Goal: Task Accomplishment & Management: Manage account settings

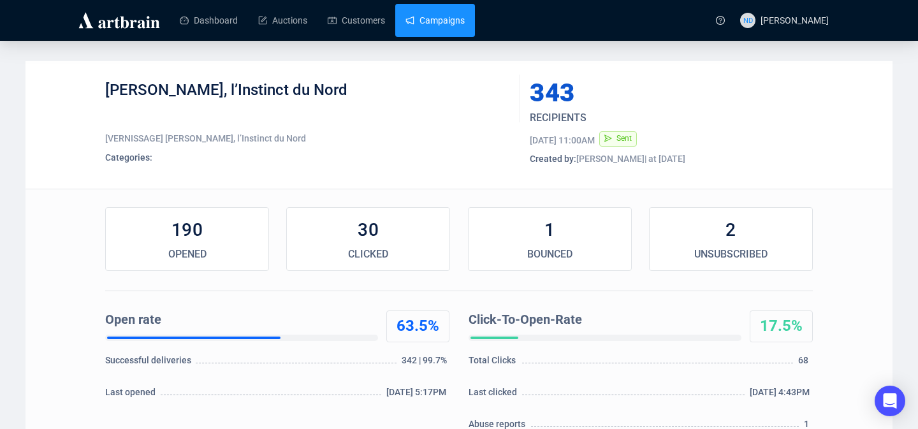
click at [415, 10] on link "Campaigns" at bounding box center [434, 20] width 59 height 33
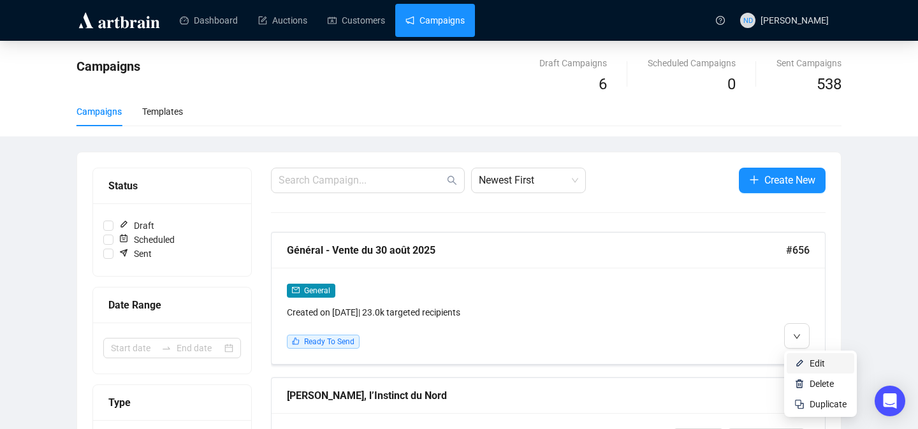
click at [797, 364] on img at bounding box center [799, 363] width 10 height 10
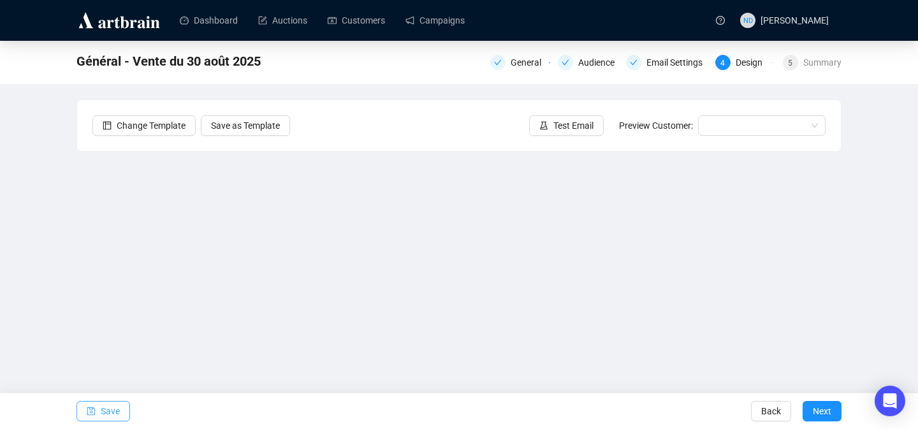
click at [98, 412] on button "Save" at bounding box center [103, 411] width 54 height 20
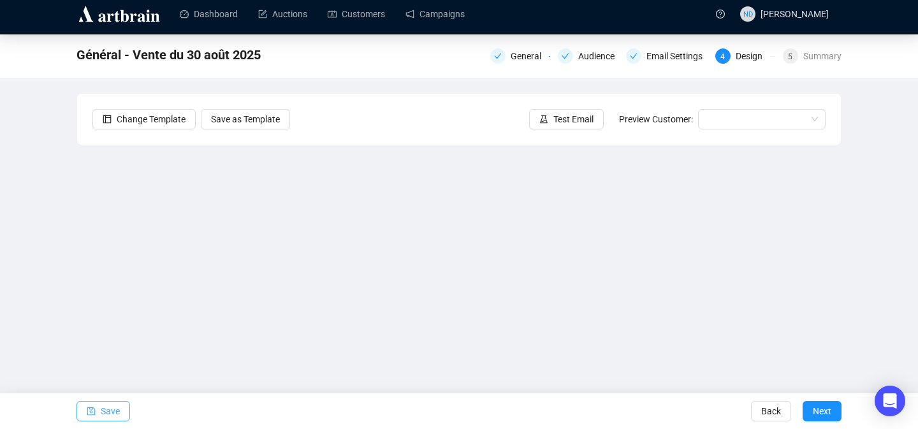
click at [104, 406] on span "Save" at bounding box center [110, 411] width 19 height 36
click at [92, 407] on icon "save" at bounding box center [91, 411] width 8 height 8
click at [106, 414] on span "Save" at bounding box center [110, 411] width 19 height 36
click at [111, 403] on span "Save" at bounding box center [110, 411] width 19 height 36
click at [113, 407] on span "Save" at bounding box center [110, 411] width 19 height 36
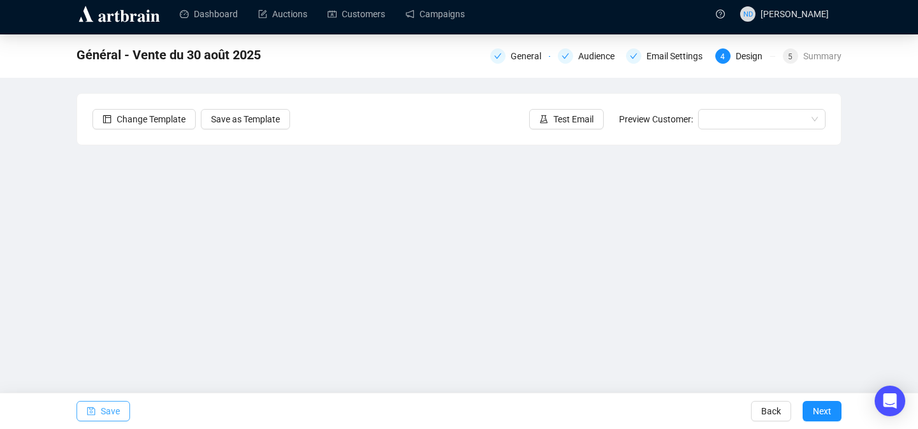
click at [127, 409] on button "Save" at bounding box center [103, 411] width 54 height 20
click at [101, 408] on span "Save" at bounding box center [110, 411] width 19 height 36
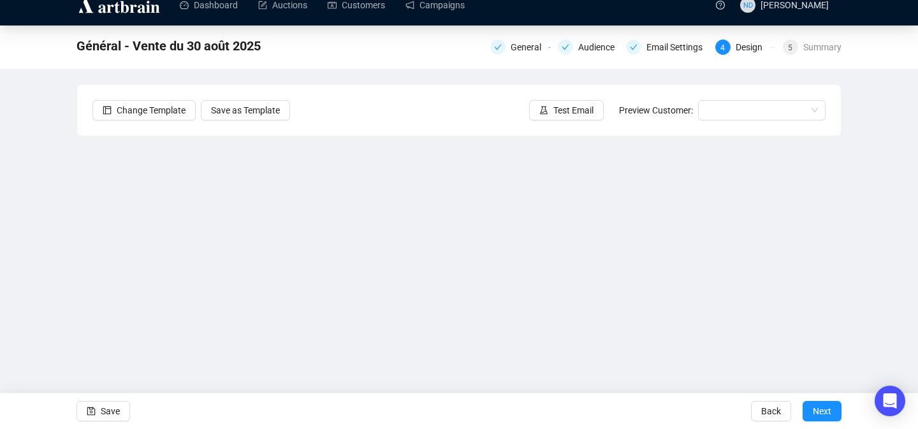
scroll to position [40, 0]
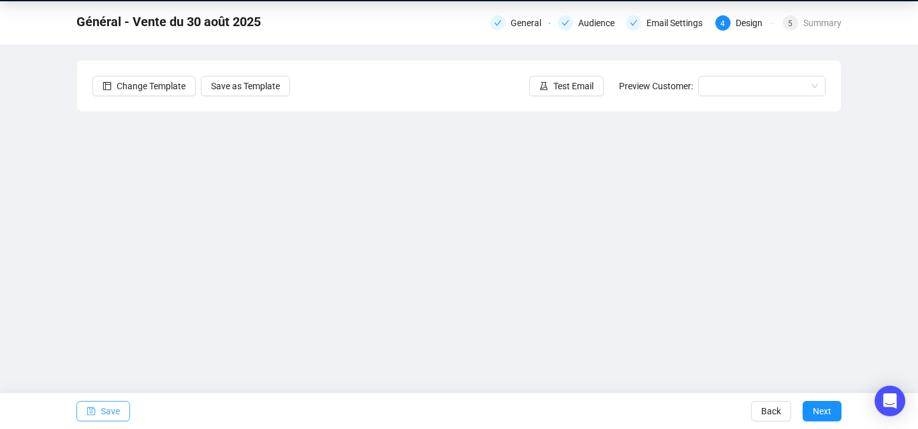
click at [109, 410] on span "Save" at bounding box center [110, 411] width 19 height 36
click at [121, 411] on button "Save" at bounding box center [103, 411] width 54 height 20
click at [106, 411] on span "Save" at bounding box center [110, 411] width 19 height 36
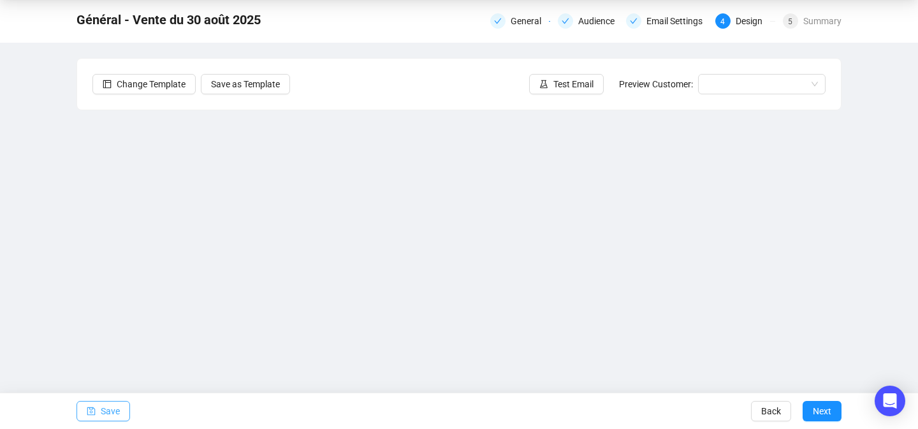
click at [112, 414] on span "Save" at bounding box center [110, 411] width 19 height 36
click at [98, 410] on button "Save" at bounding box center [103, 411] width 54 height 20
click at [676, 21] on div "Email Settings" at bounding box center [678, 20] width 64 height 15
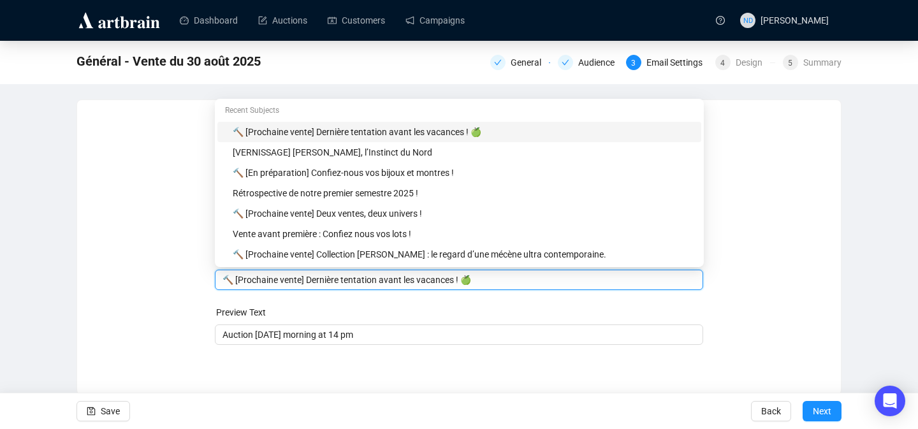
drag, startPoint x: 495, startPoint y: 254, endPoint x: 319, endPoint y: 273, distance: 177.6
click at [317, 273] on input "🔨 [Prochaine vente] Dernière tentation avant les vacances ! 🍏" at bounding box center [458, 280] width 473 height 14
drag, startPoint x: 481, startPoint y: 282, endPoint x: 307, endPoint y: 280, distance: 174.6
click at [307, 280] on input "🔨 [Prochaine vente] Dernière tentation avant les vacances ! 🍏" at bounding box center [458, 280] width 473 height 14
paste input "FauveParis fait sa rentrée"
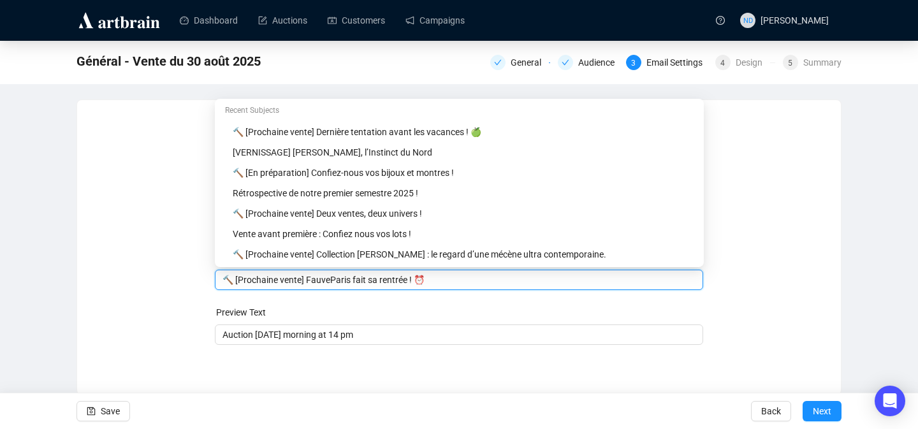
type input "🔨 [Prochaine vente] FauveParis fait sa rentrée ! ⏰"
click at [136, 266] on div "Sender Email [EMAIL_ADDRESS][DOMAIN_NAME] Sender Name FauveParis Subject Merge …" at bounding box center [458, 237] width 733 height 245
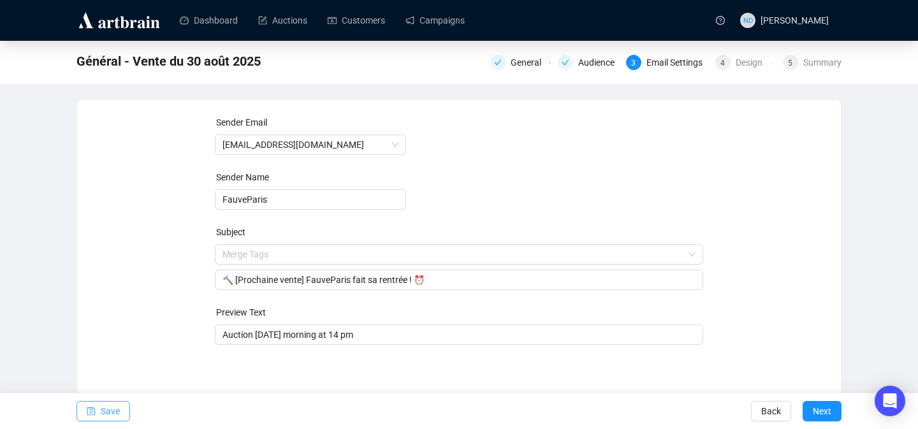
click at [103, 419] on span "Save" at bounding box center [110, 411] width 19 height 36
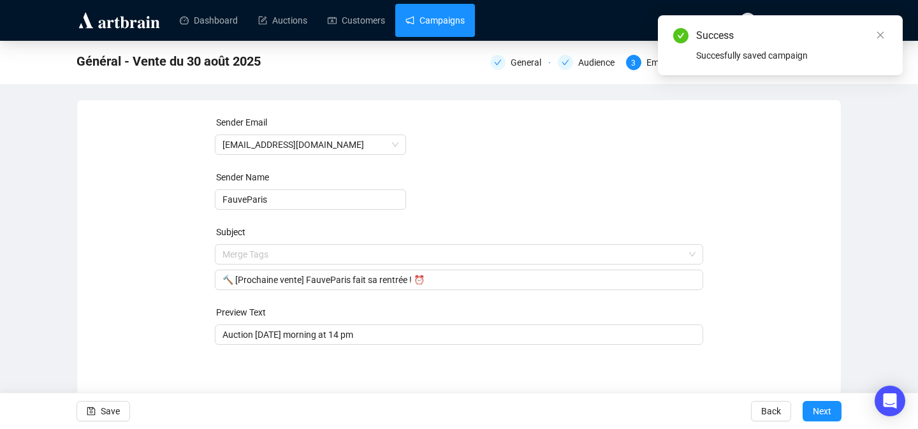
click at [465, 11] on link "Campaigns" at bounding box center [434, 20] width 59 height 33
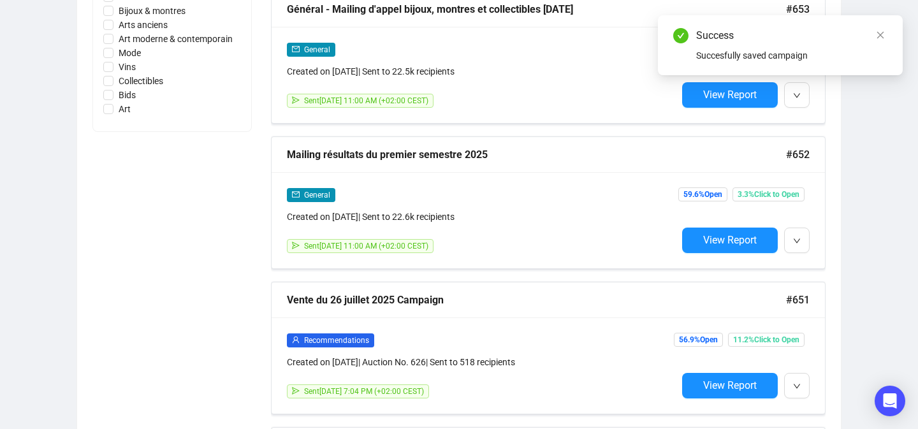
scroll to position [681, 0]
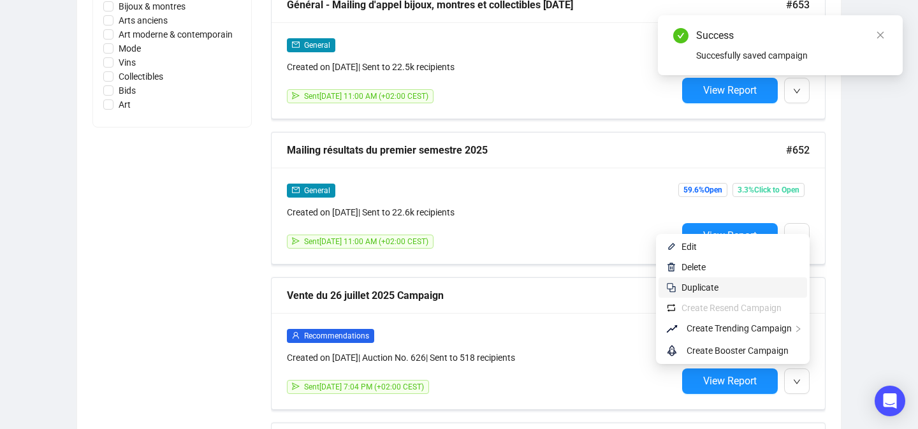
click at [744, 290] on span "Duplicate" at bounding box center [740, 287] width 118 height 14
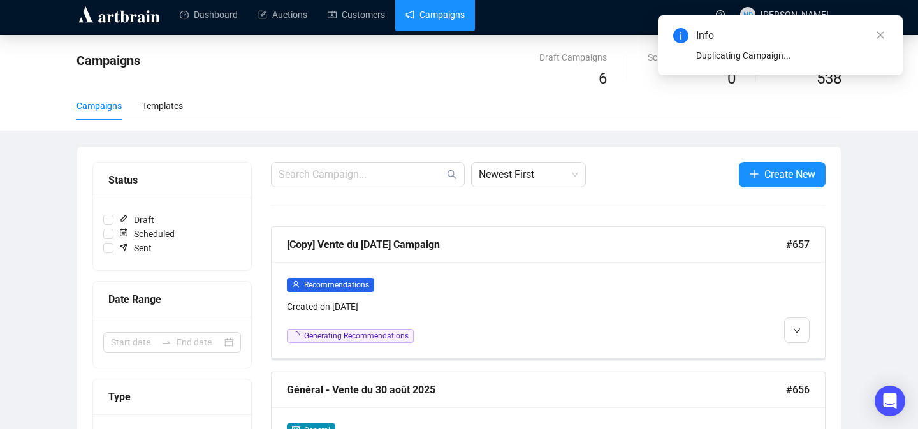
scroll to position [0, 0]
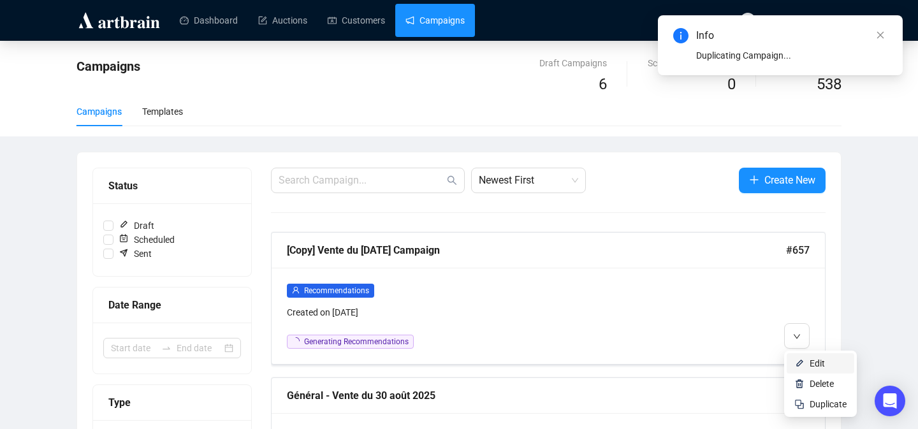
click at [796, 356] on li "Edit" at bounding box center [820, 363] width 68 height 20
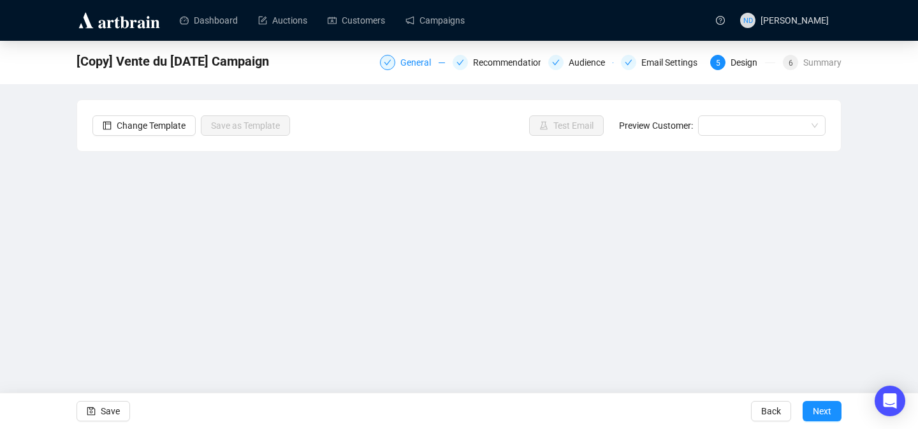
click at [410, 56] on div "General" at bounding box center [419, 62] width 38 height 15
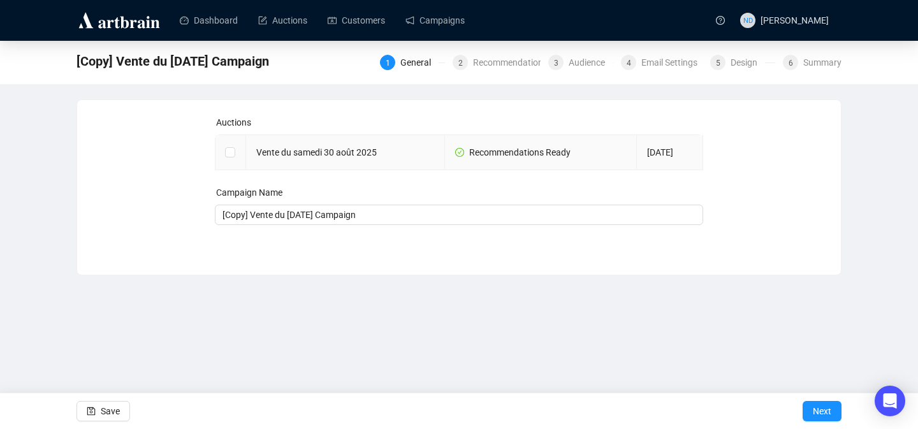
click at [280, 154] on td "Vente du samedi 30 août 2025" at bounding box center [345, 152] width 199 height 35
click at [231, 149] on input "checkbox" at bounding box center [229, 151] width 9 height 9
checkbox input "true"
type input "Vente du [DATE] Campaign"
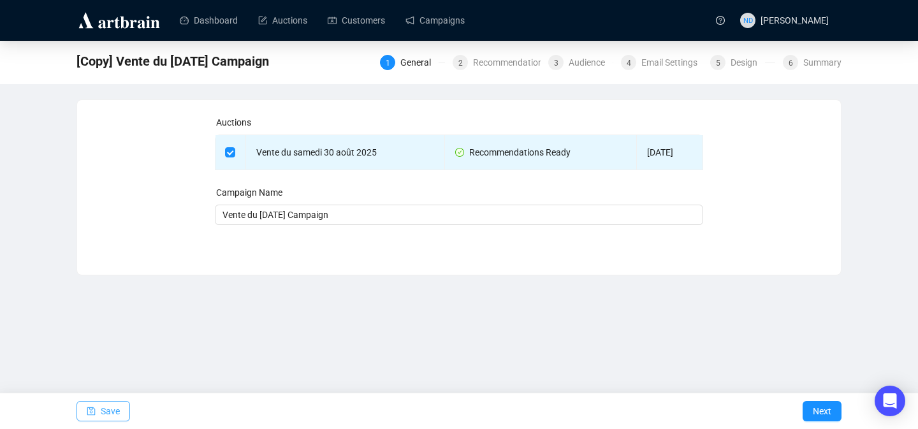
click at [117, 401] on span "Save" at bounding box center [110, 411] width 19 height 36
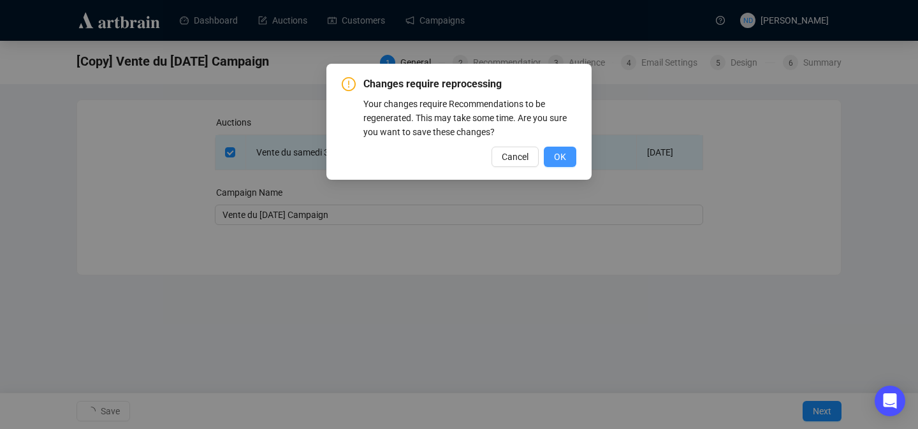
click at [548, 149] on button "OK" at bounding box center [560, 157] width 33 height 20
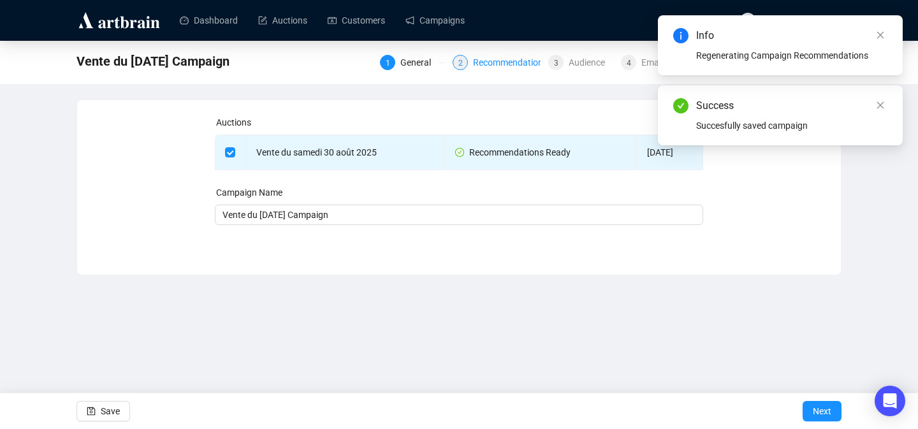
click at [494, 60] on div "Recommendations" at bounding box center [514, 62] width 82 height 15
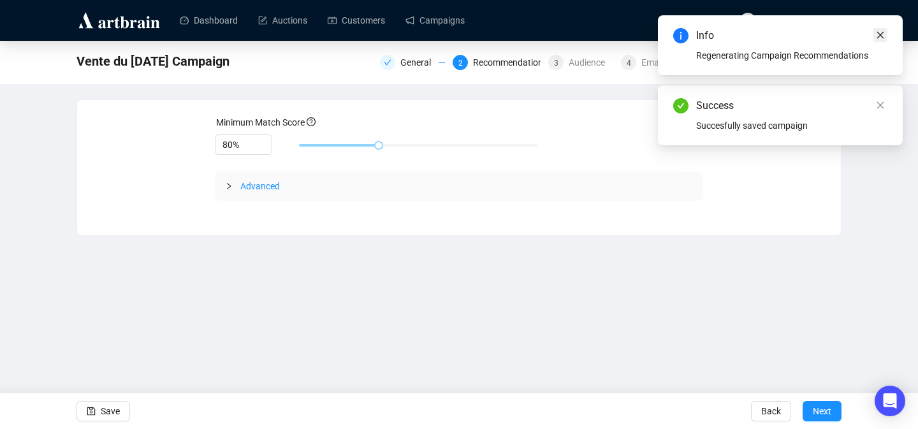
click at [877, 33] on icon "close" at bounding box center [880, 35] width 9 height 9
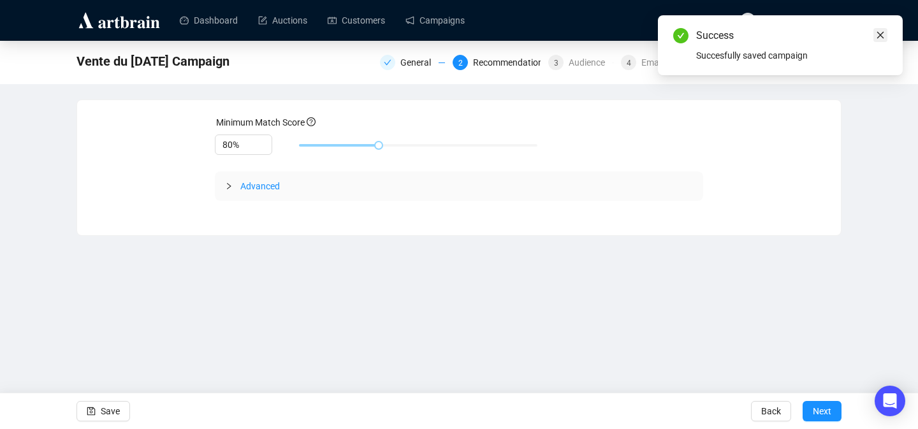
click at [878, 32] on icon "close" at bounding box center [880, 35] width 9 height 9
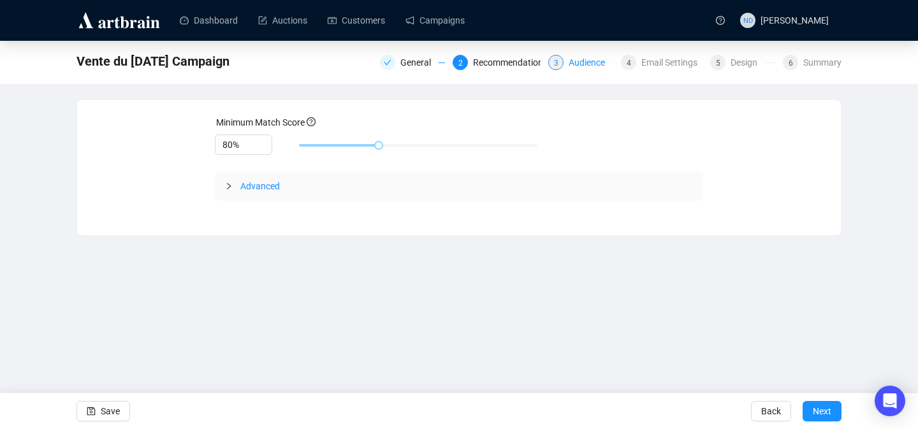
click at [591, 64] on div "Audience" at bounding box center [590, 62] width 44 height 15
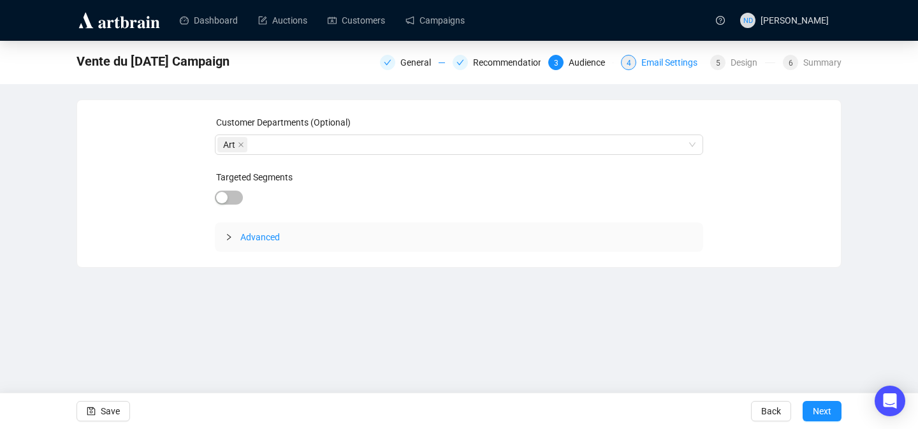
click at [668, 60] on div "Email Settings" at bounding box center [673, 62] width 64 height 15
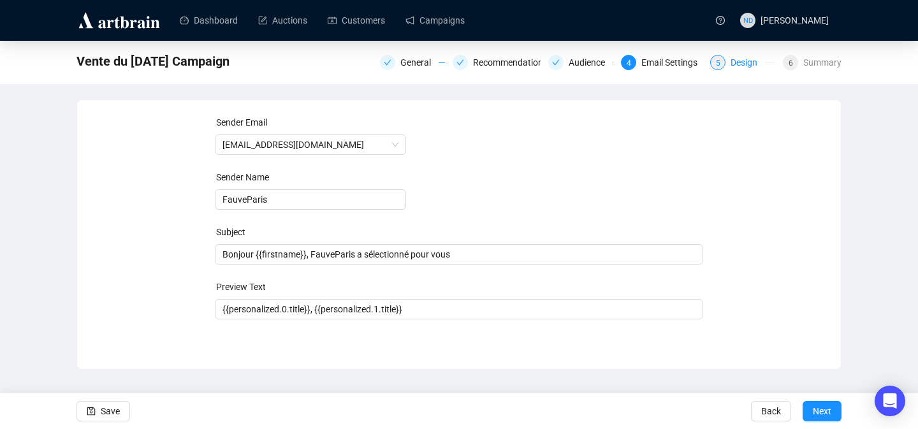
click at [730, 65] on div "Design" at bounding box center [747, 62] width 34 height 15
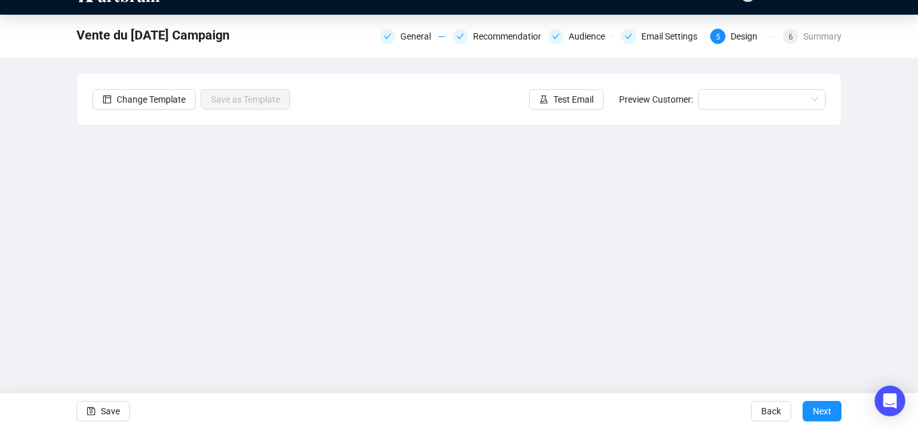
scroll to position [28, 0]
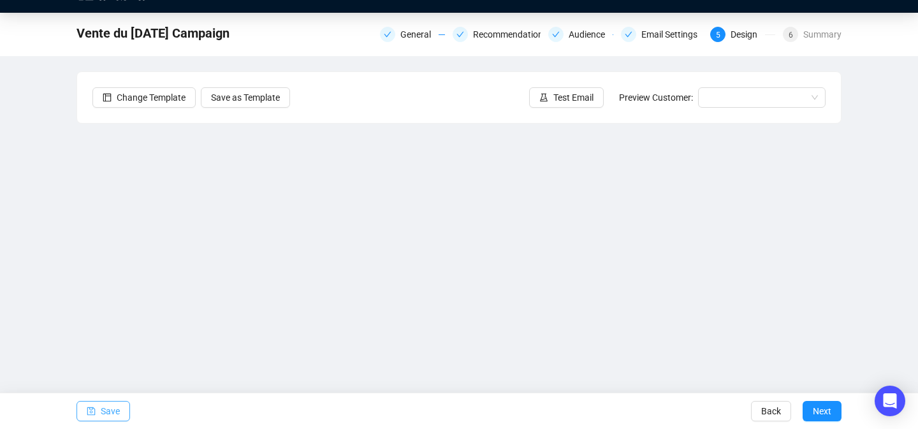
click at [113, 409] on span "Save" at bounding box center [110, 411] width 19 height 36
click at [129, 405] on button "Save" at bounding box center [103, 411] width 54 height 20
click at [119, 408] on span "Save" at bounding box center [110, 411] width 19 height 36
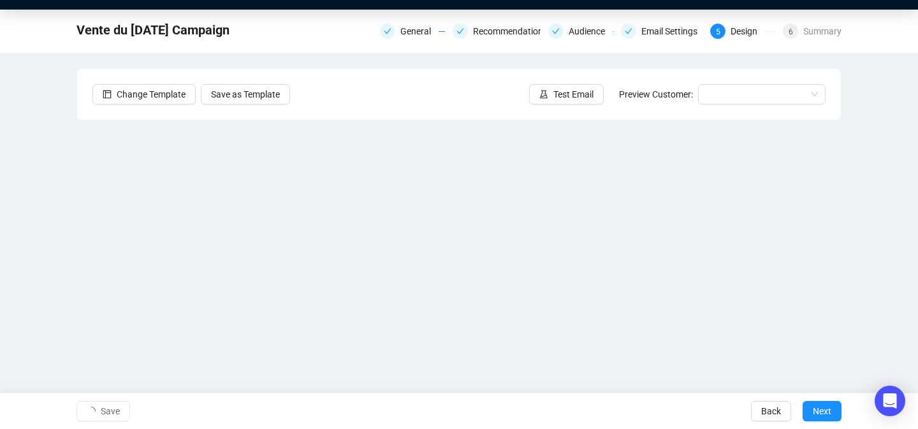
scroll to position [0, 0]
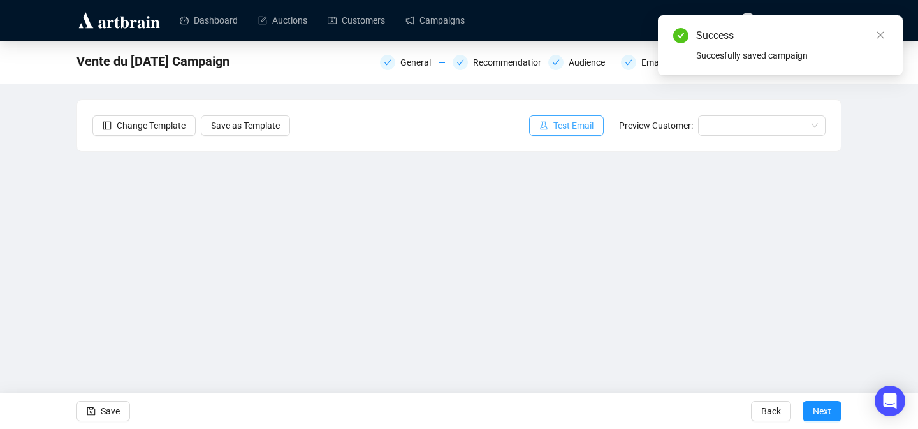
click at [582, 127] on span "Test Email" at bounding box center [573, 126] width 40 height 14
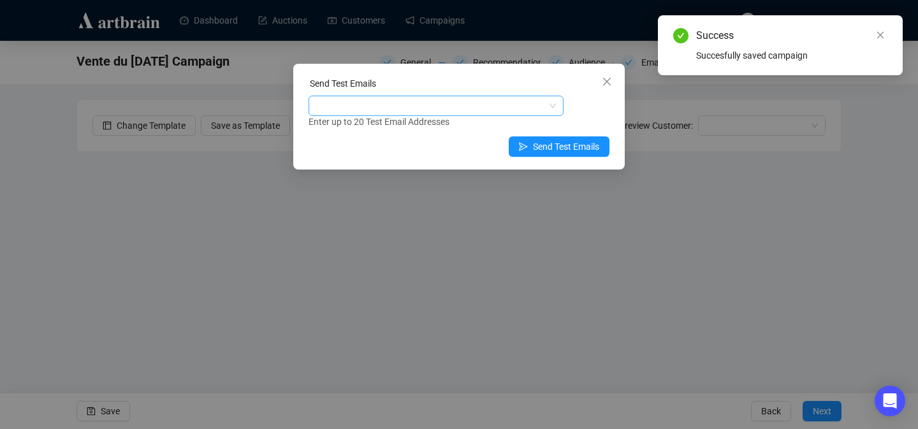
click at [419, 101] on div at bounding box center [429, 106] width 236 height 18
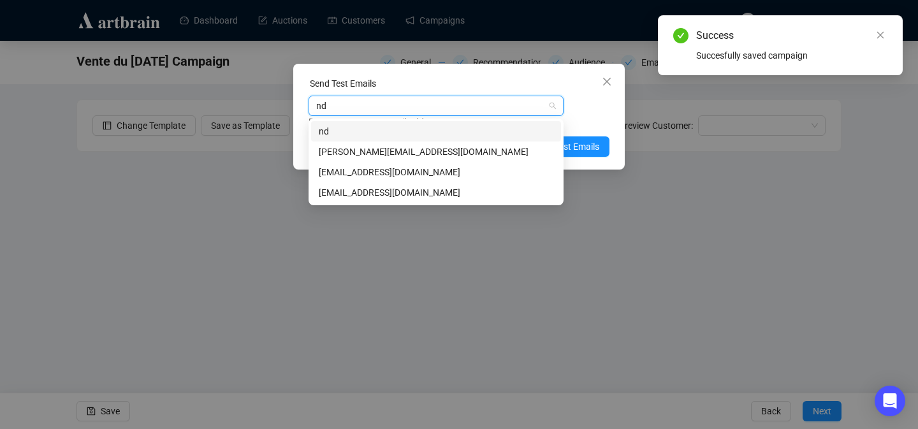
type input "nda"
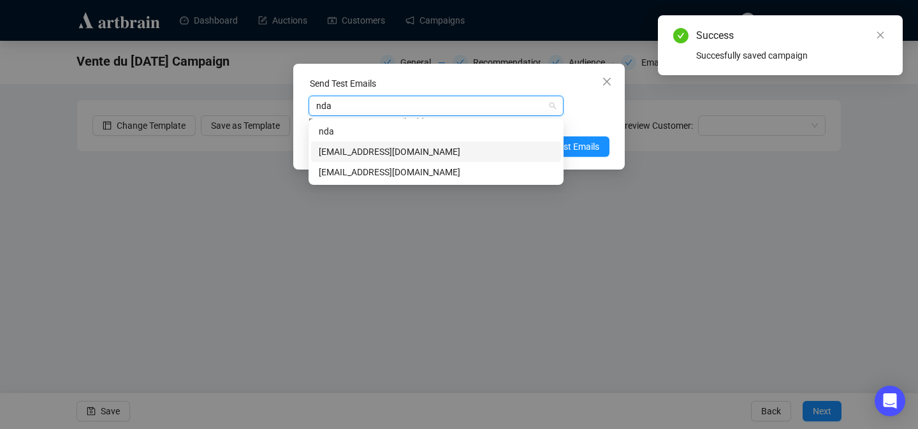
click at [405, 149] on div "[EMAIL_ADDRESS][DOMAIN_NAME]" at bounding box center [436, 152] width 235 height 14
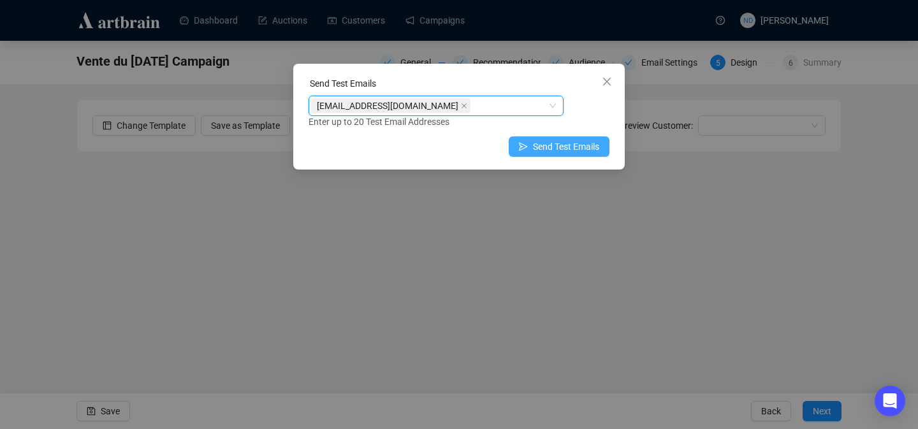
click at [574, 148] on span "Send Test Emails" at bounding box center [566, 147] width 66 height 14
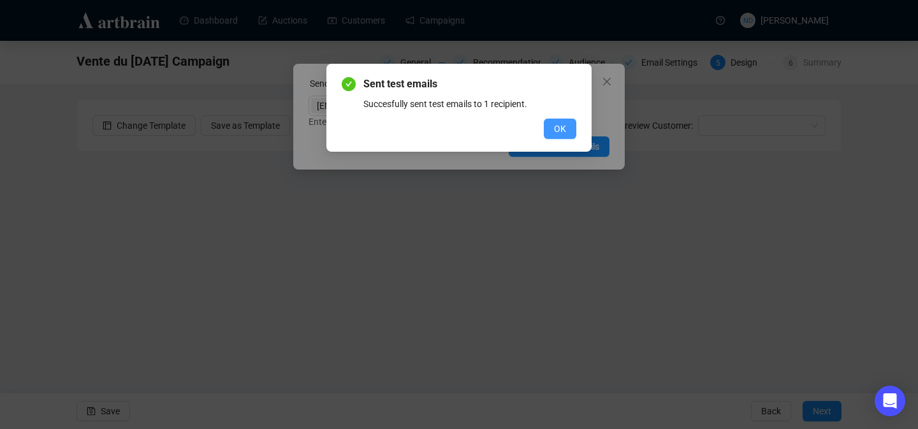
click at [553, 131] on button "OK" at bounding box center [560, 129] width 33 height 20
